Goal: Find specific page/section

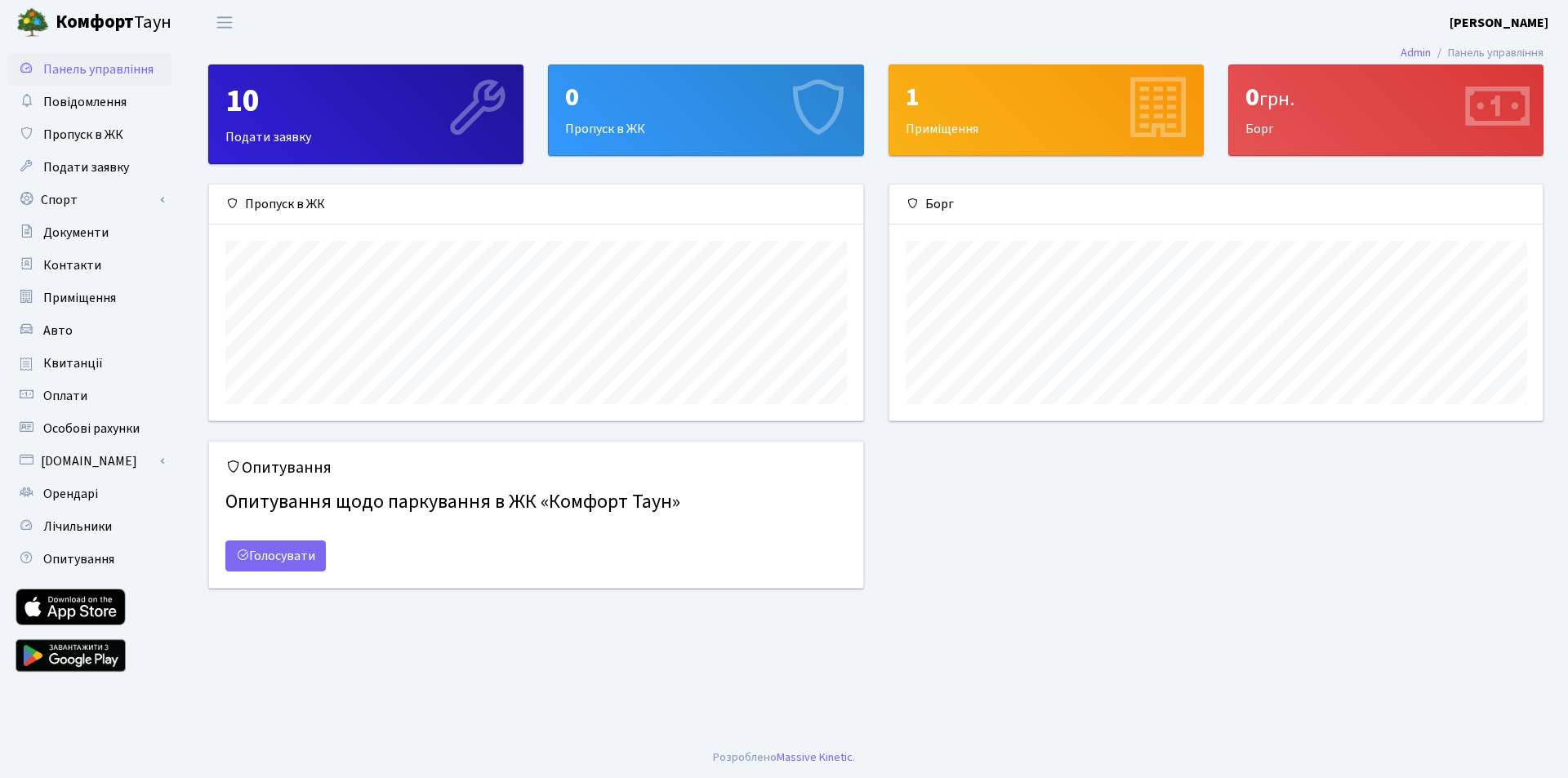
scroll to position [236, 653]
click at [103, 364] on link "Квитанції" at bounding box center [90, 363] width 164 height 33
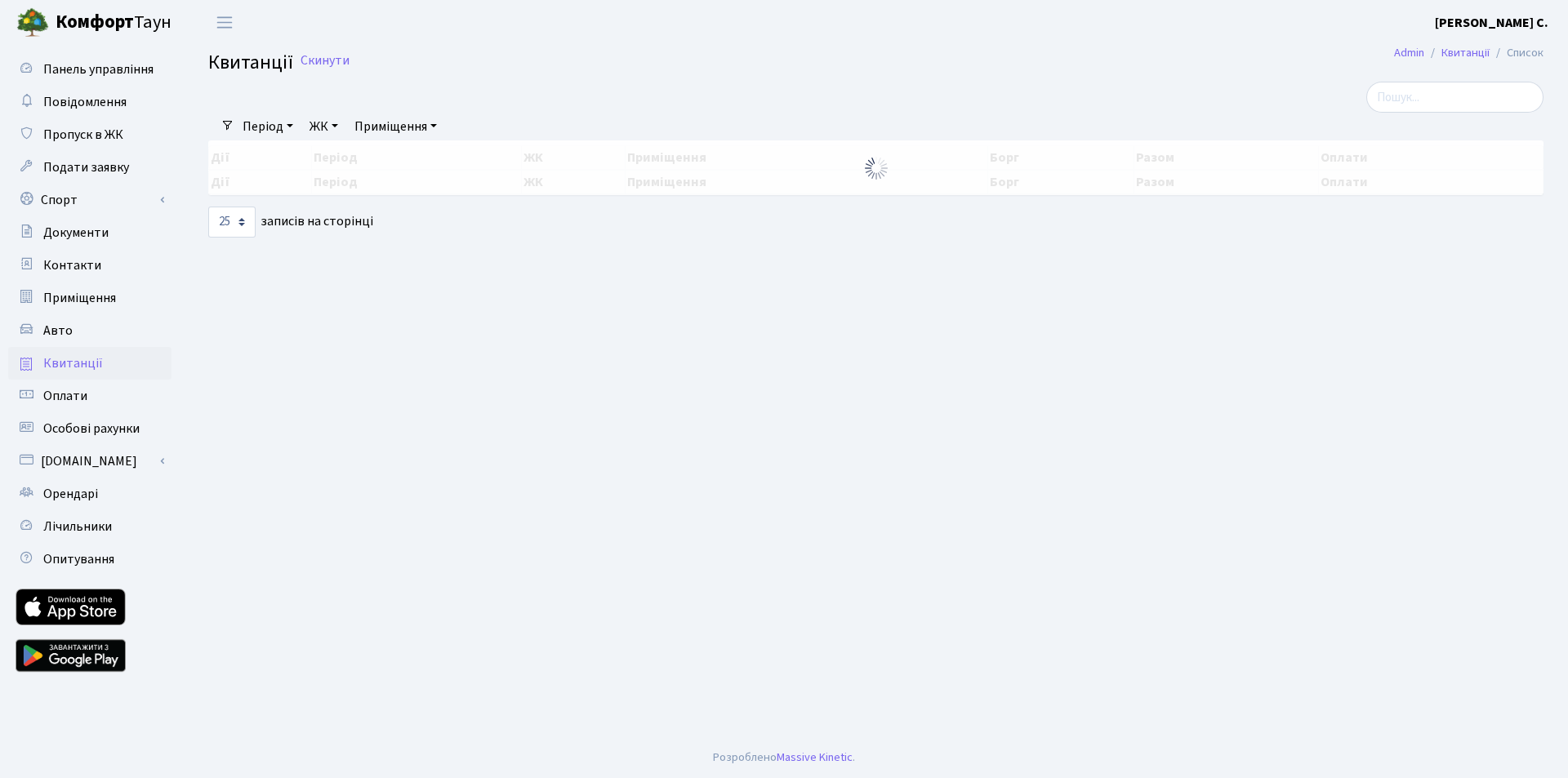
select select "25"
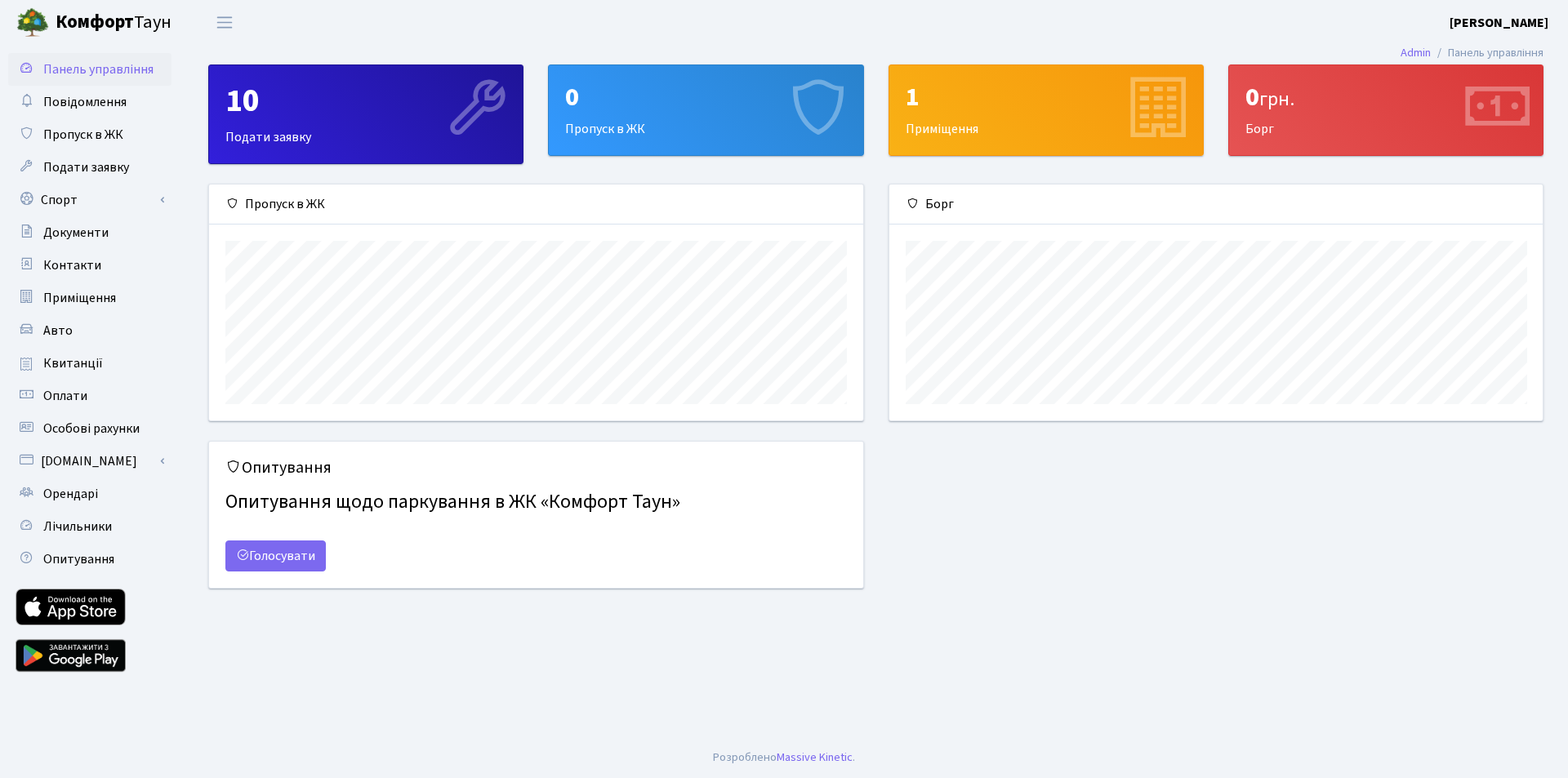
scroll to position [236, 653]
